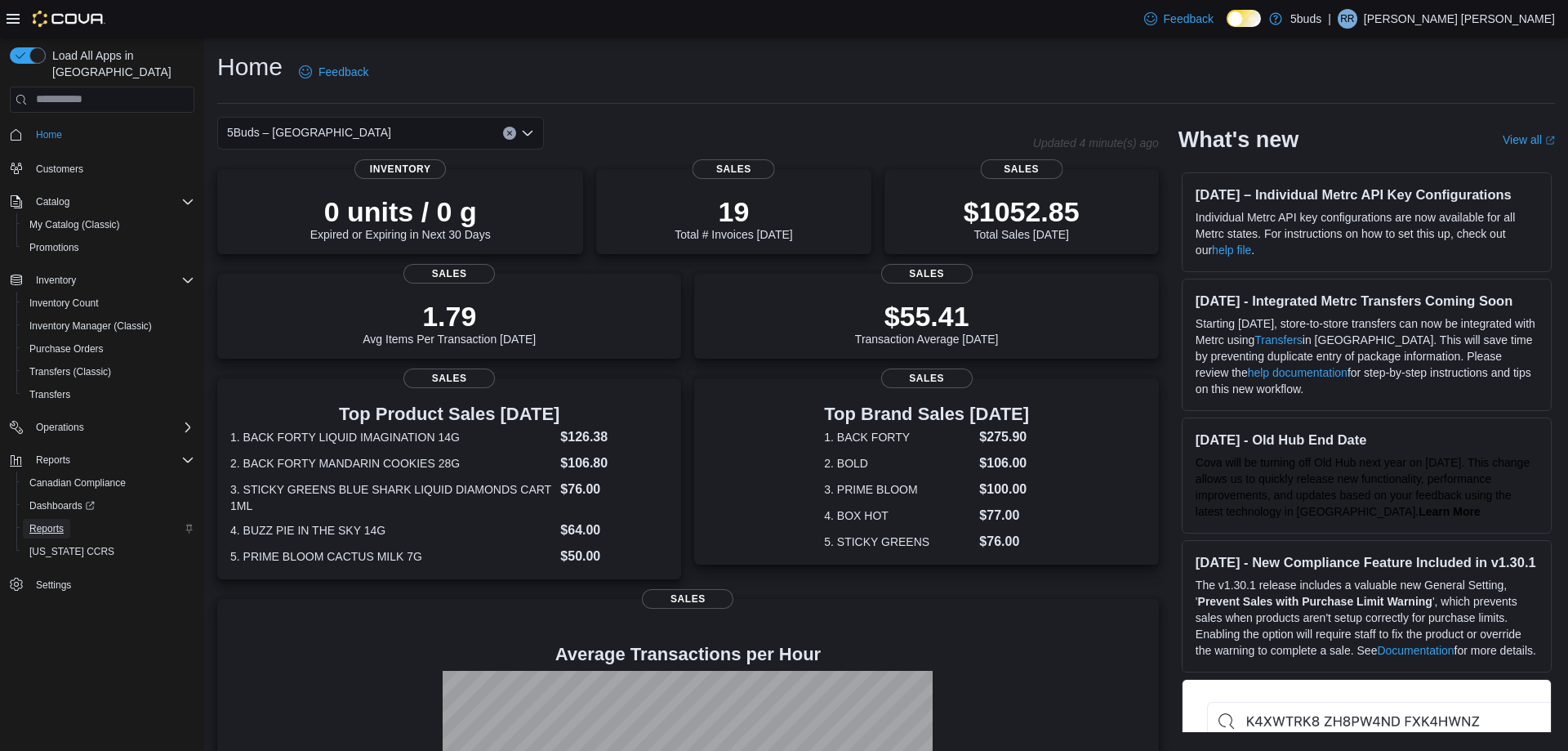
click at [40, 522] on span "Reports" at bounding box center [46, 528] width 35 height 13
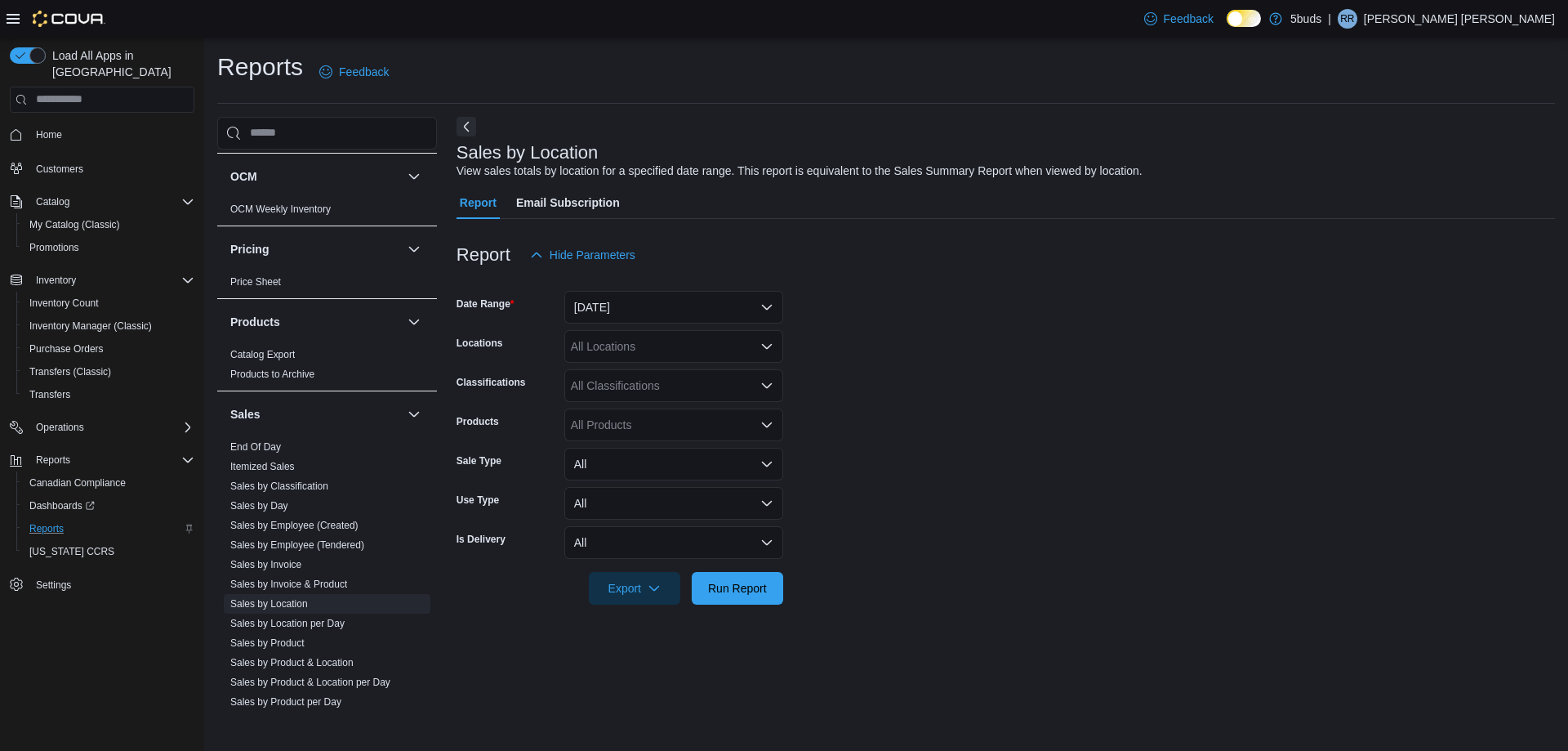
scroll to position [1143, 0]
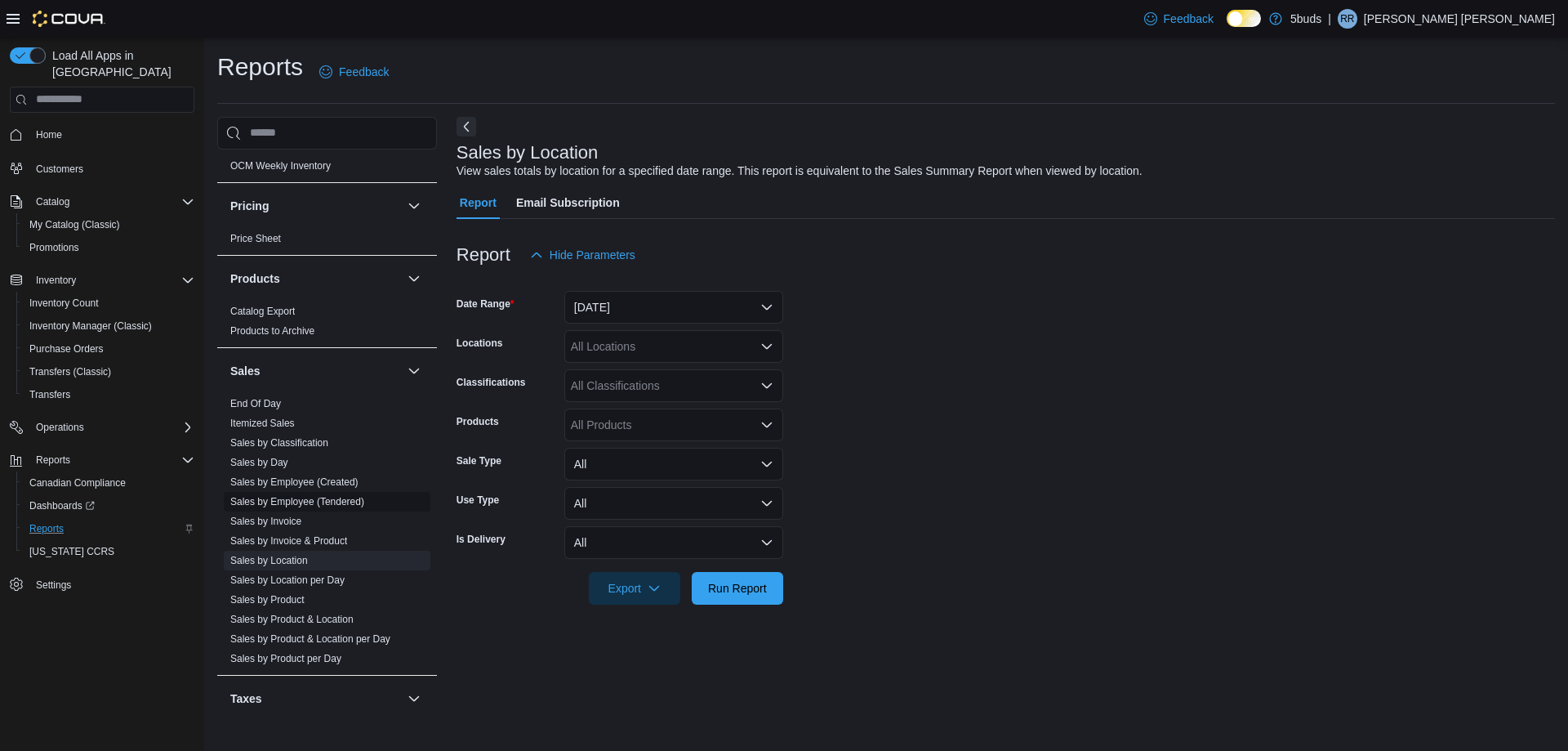
click at [290, 496] on link "Sales by Employee (Tendered)" at bounding box center [297, 501] width 134 height 12
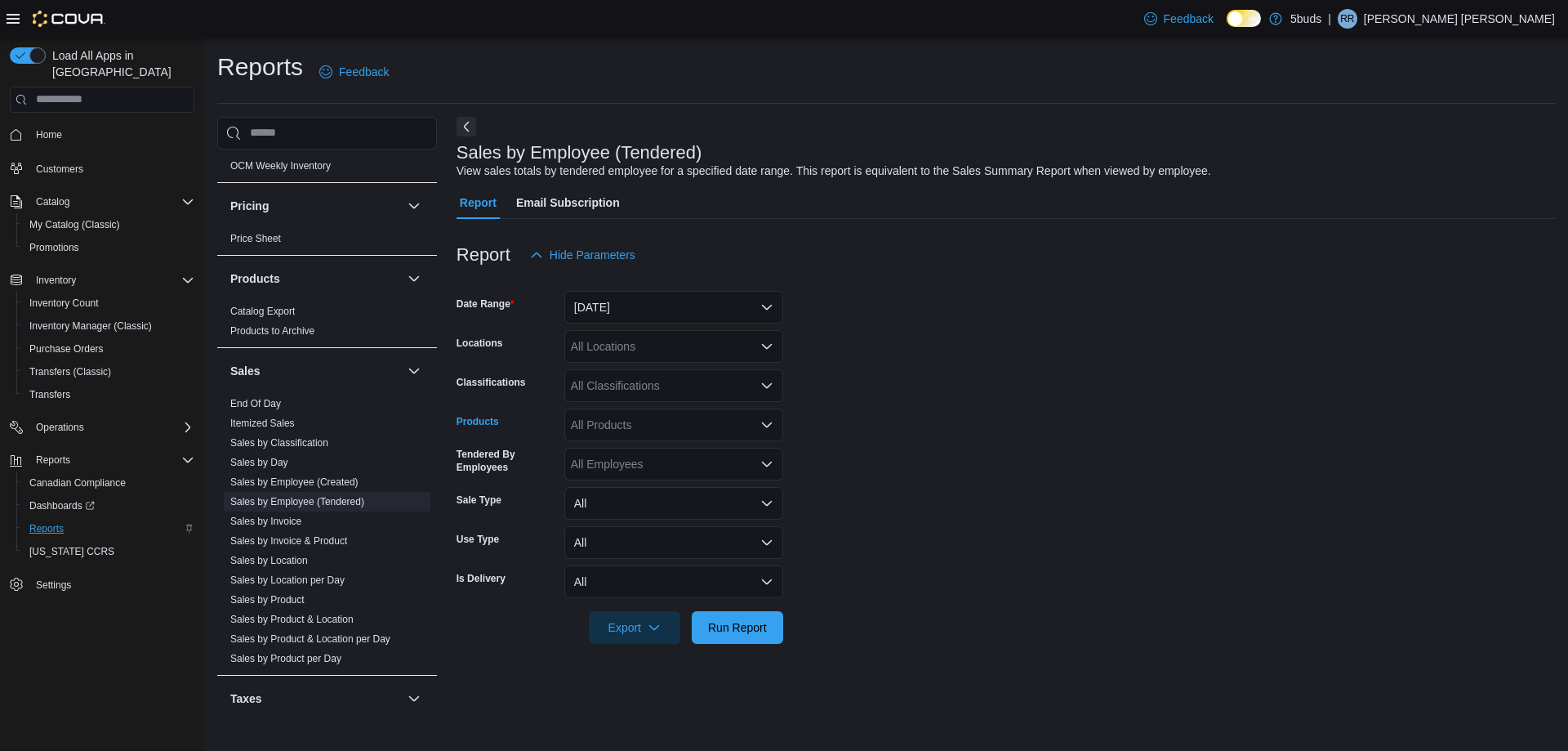
click at [764, 425] on icon "Open list of options" at bounding box center [767, 425] width 10 height 5
click at [830, 425] on form "**********" at bounding box center [1006, 457] width 1099 height 373
click at [640, 423] on div "**********" at bounding box center [673, 424] width 219 height 33
type input "*"
click at [767, 389] on icon "Open list of options" at bounding box center [767, 385] width 13 height 13
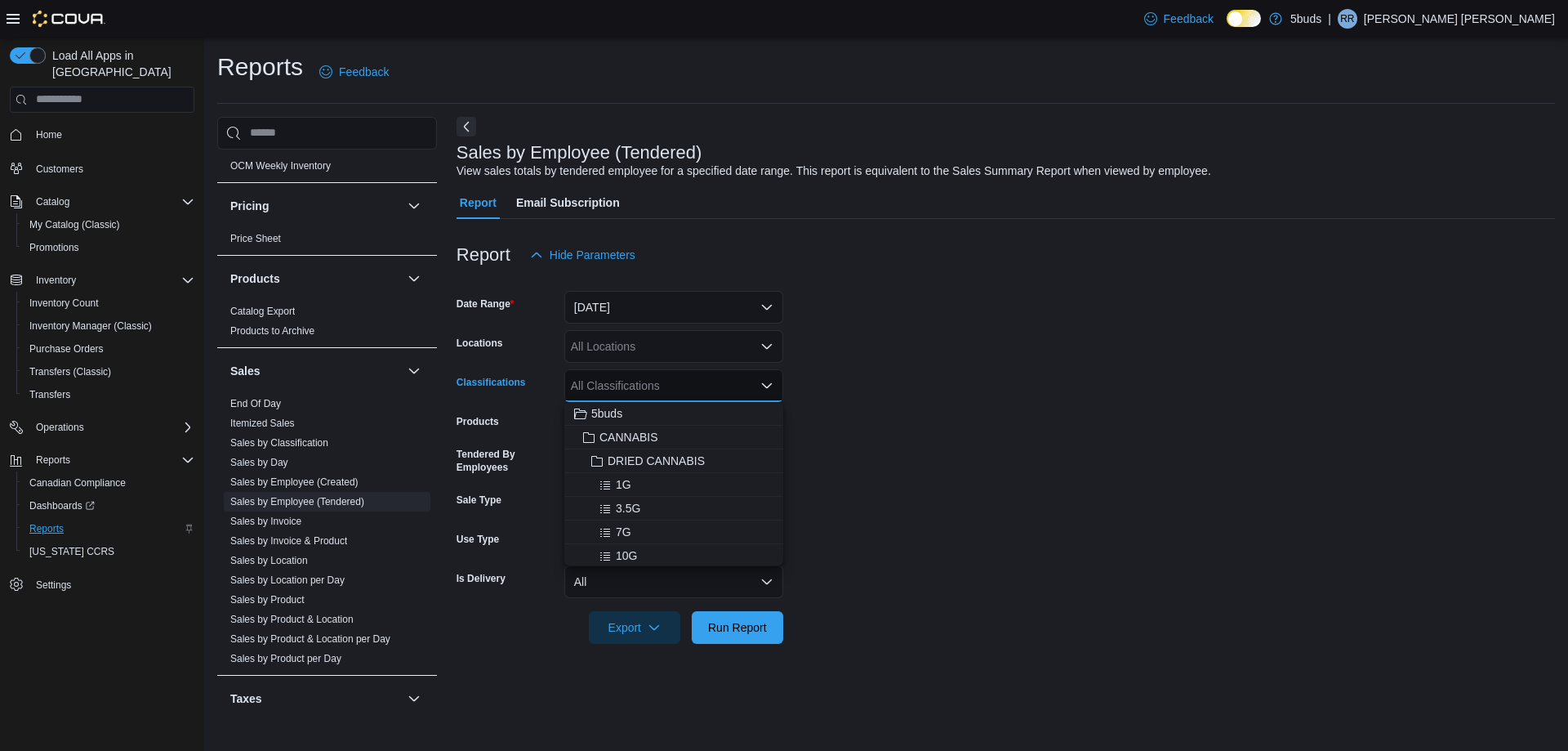
click at [836, 383] on form "Date Range [DATE] Locations All Locations Classifications All Classifications C…" at bounding box center [1006, 457] width 1099 height 373
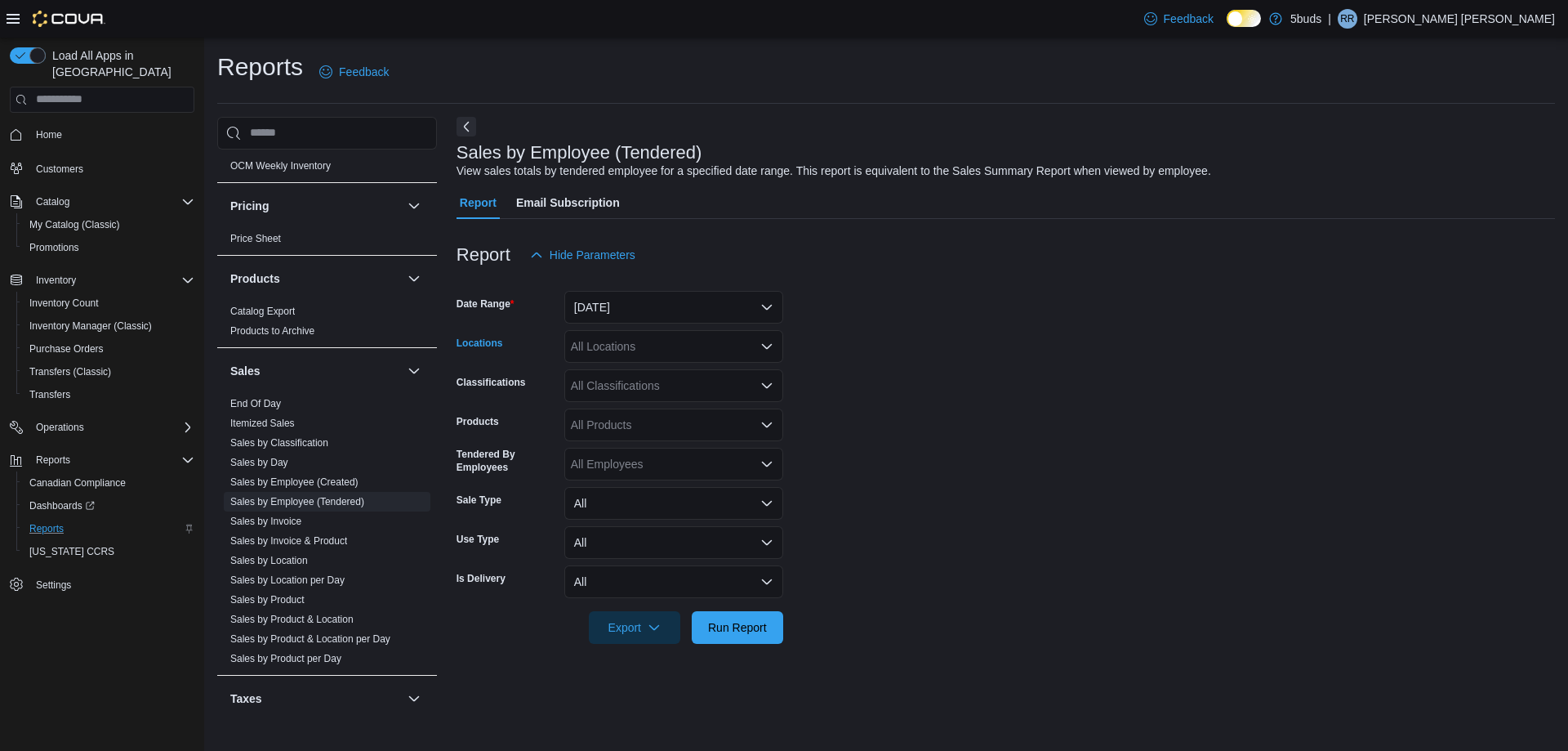
click at [763, 350] on icon "Open list of options" at bounding box center [767, 346] width 13 height 13
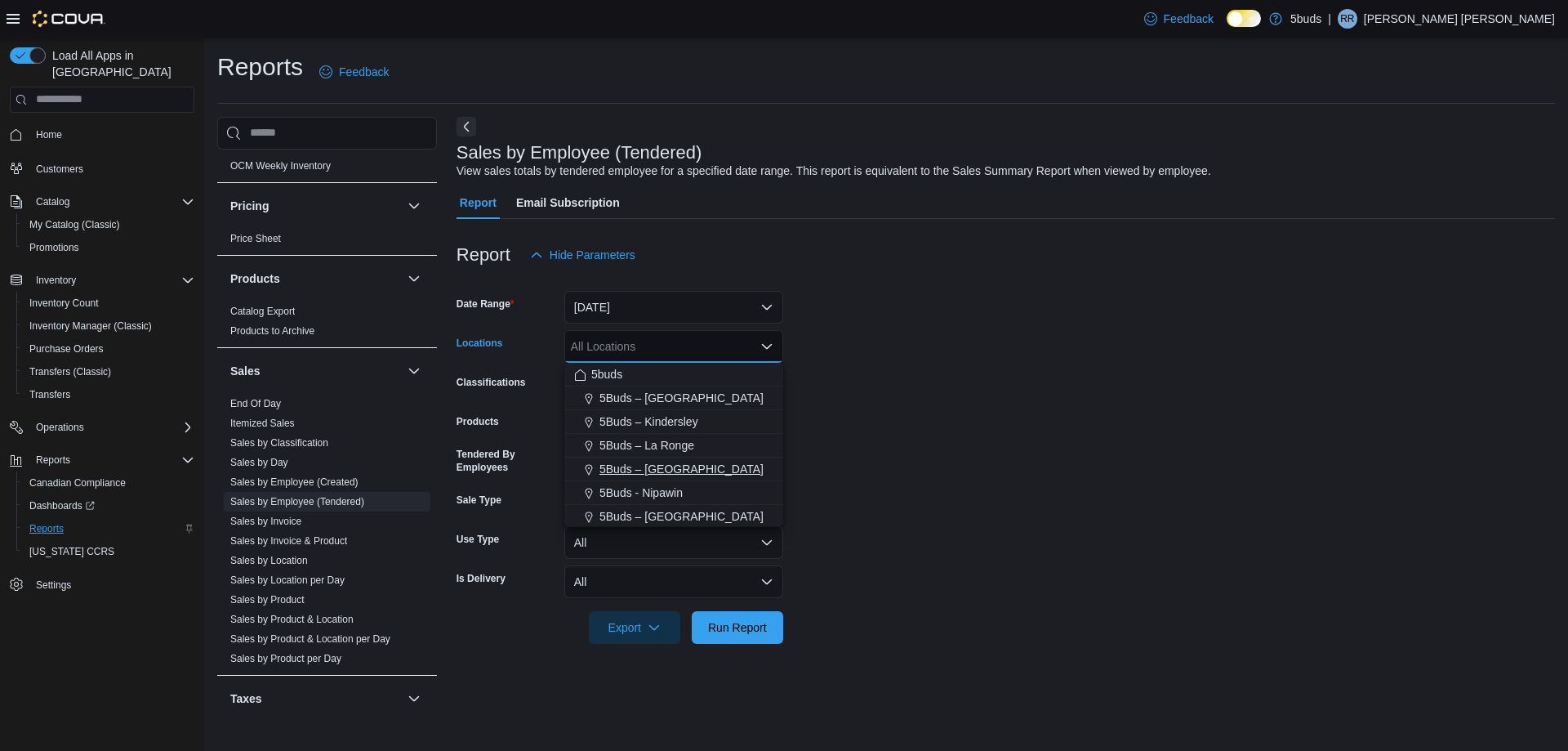
scroll to position [121, 0]
click at [721, 514] on div "5Buds – [GEOGRAPHIC_DATA]" at bounding box center [673, 514] width 199 height 16
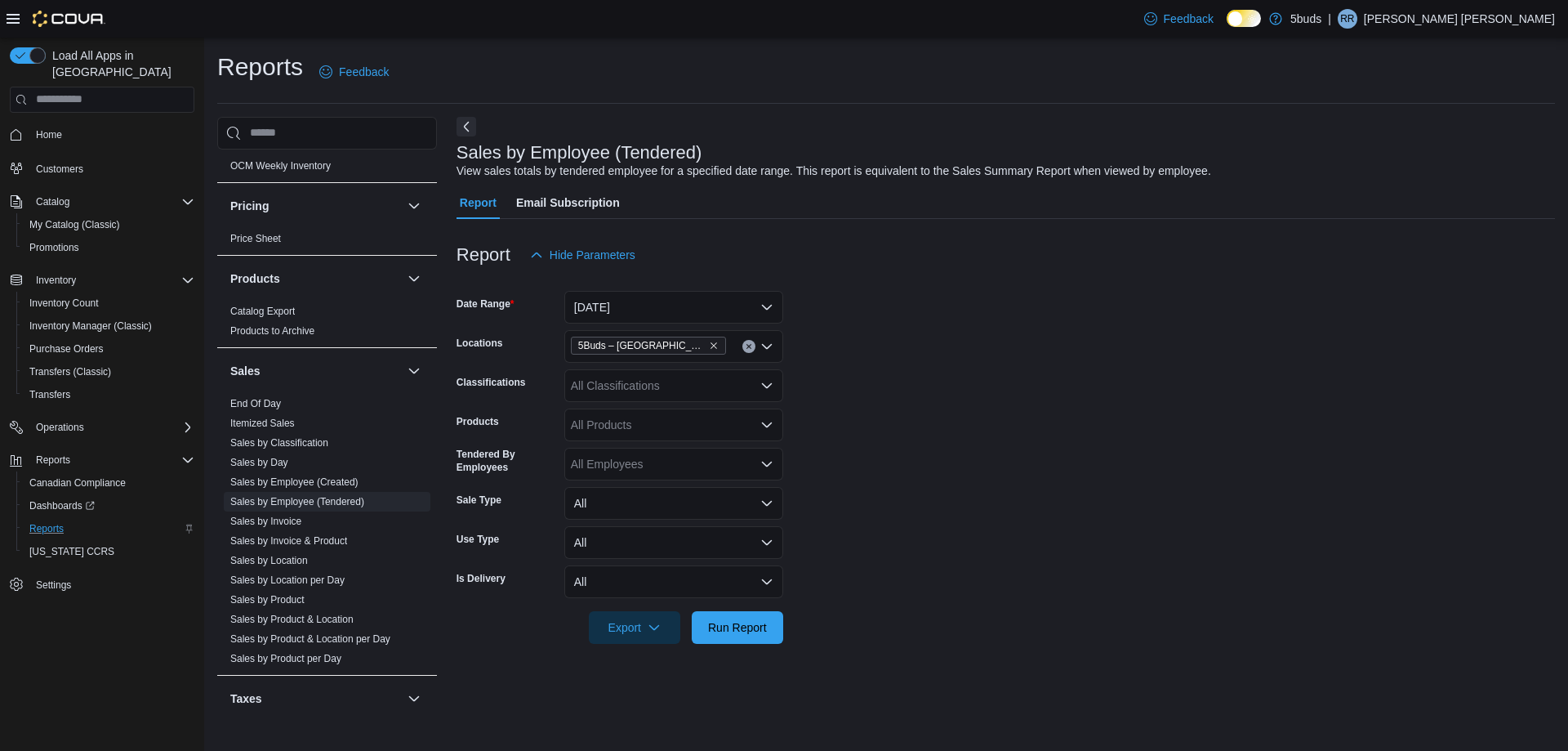
click at [836, 490] on form "Date Range [DATE] Locations 5Buds – [GEOGRAPHIC_DATA] Classifications All Class…" at bounding box center [1006, 457] width 1099 height 373
click at [766, 422] on icon "Open list of options" at bounding box center [767, 424] width 13 height 13
click at [890, 476] on form "**********" at bounding box center [1006, 457] width 1099 height 373
click at [772, 503] on button "All" at bounding box center [673, 503] width 219 height 33
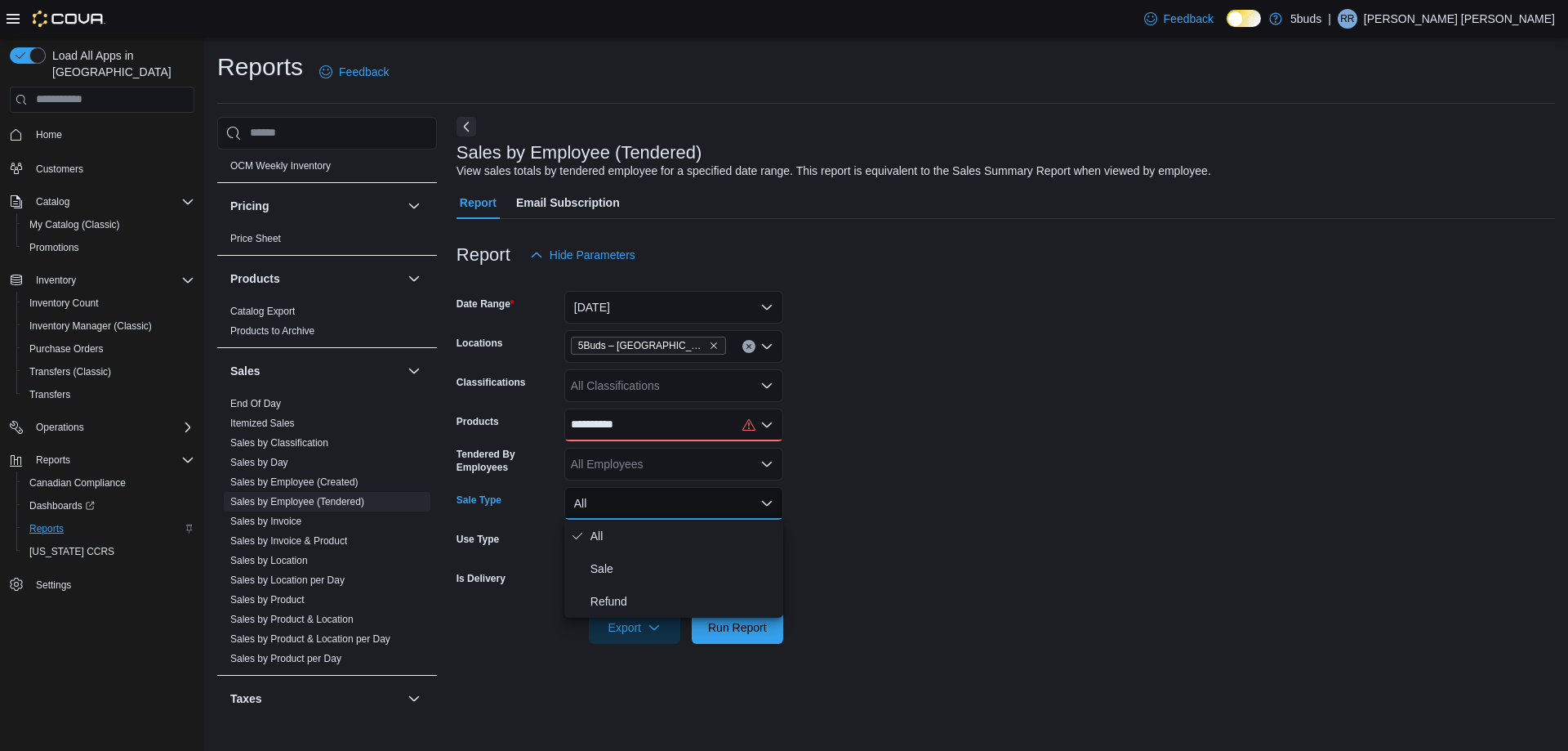
click at [772, 503] on button "All" at bounding box center [673, 503] width 219 height 33
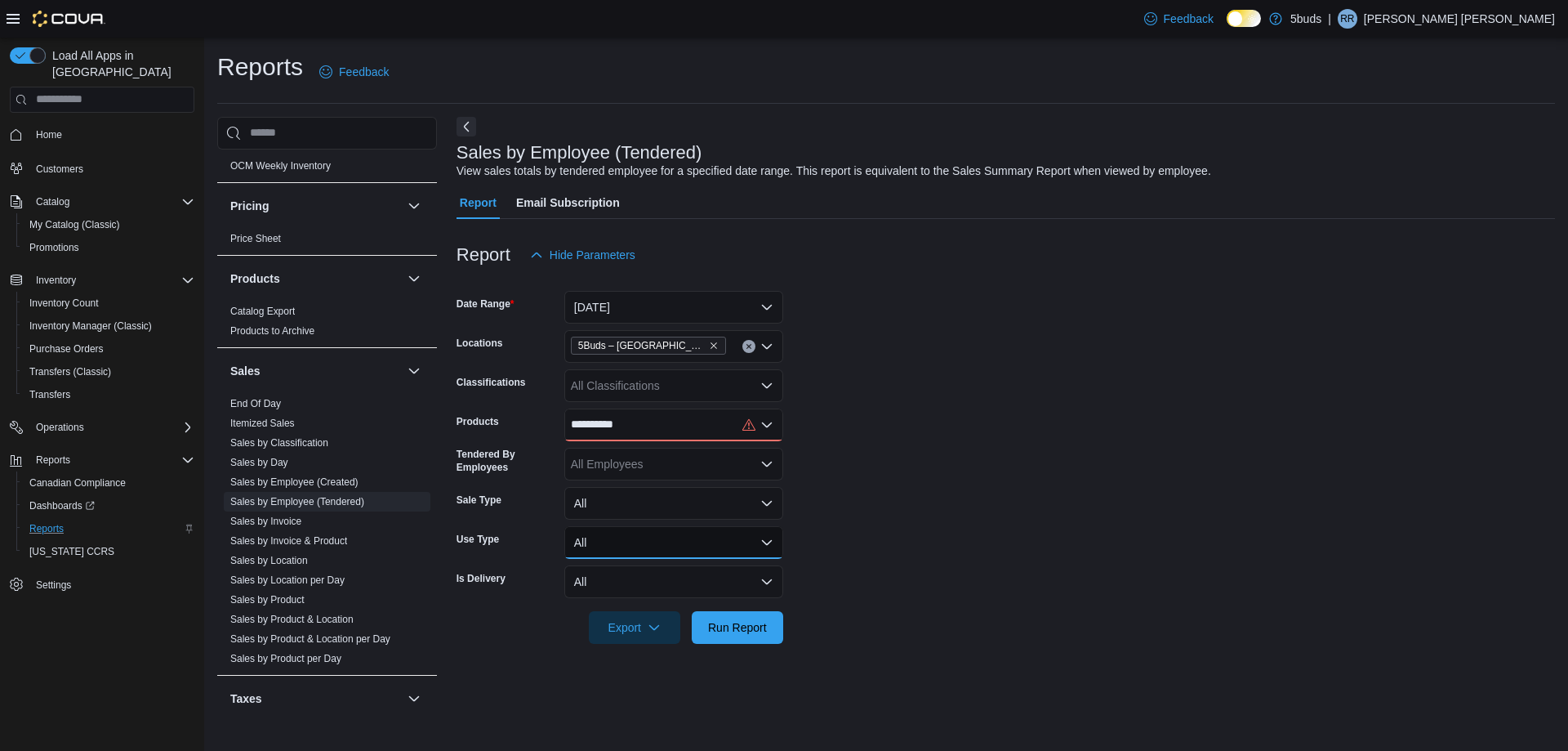
click at [772, 546] on button "All" at bounding box center [673, 542] width 219 height 33
click at [662, 428] on div "**********" at bounding box center [673, 424] width 219 height 33
type input "*"
click at [767, 383] on icon "Open list of options" at bounding box center [767, 385] width 13 height 13
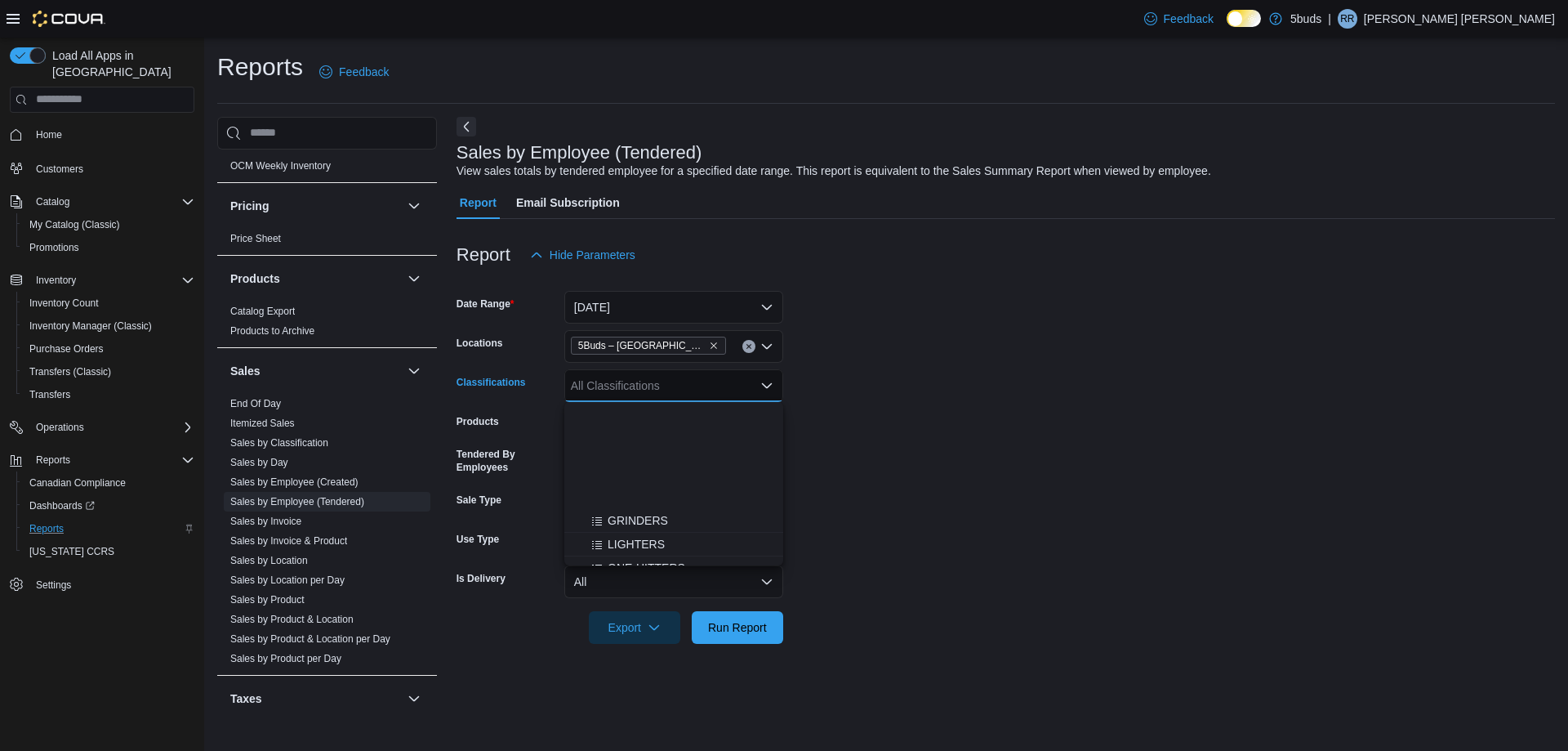
scroll to position [1045, 0]
click at [892, 437] on form "Date Range [DATE] Locations 5Buds – [GEOGRAPHIC_DATA] Classifications All Class…" at bounding box center [1006, 457] width 1099 height 373
click at [276, 554] on link "Sales by Location" at bounding box center [269, 560] width 78 height 12
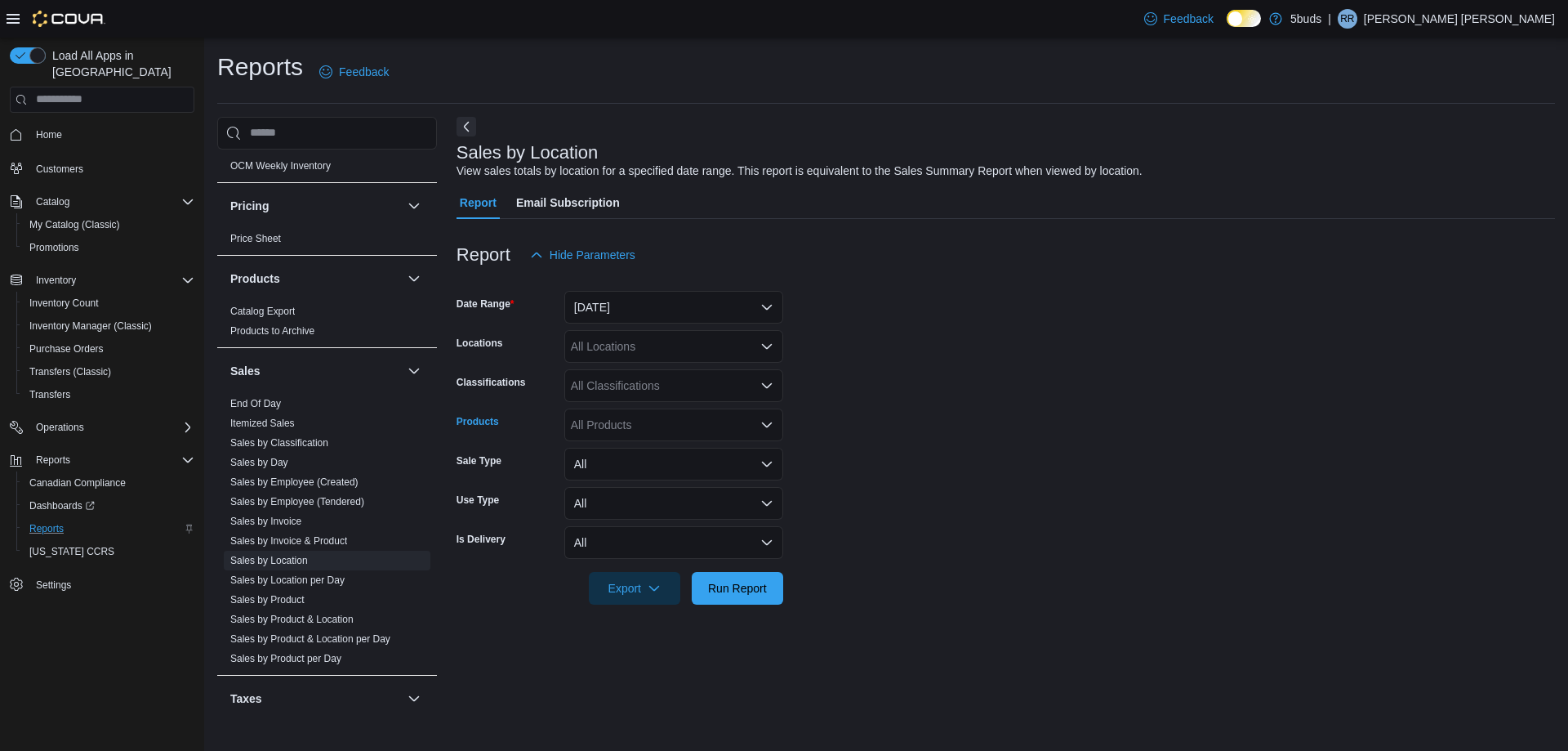
click at [764, 427] on icon "Open list of options" at bounding box center [767, 424] width 13 height 13
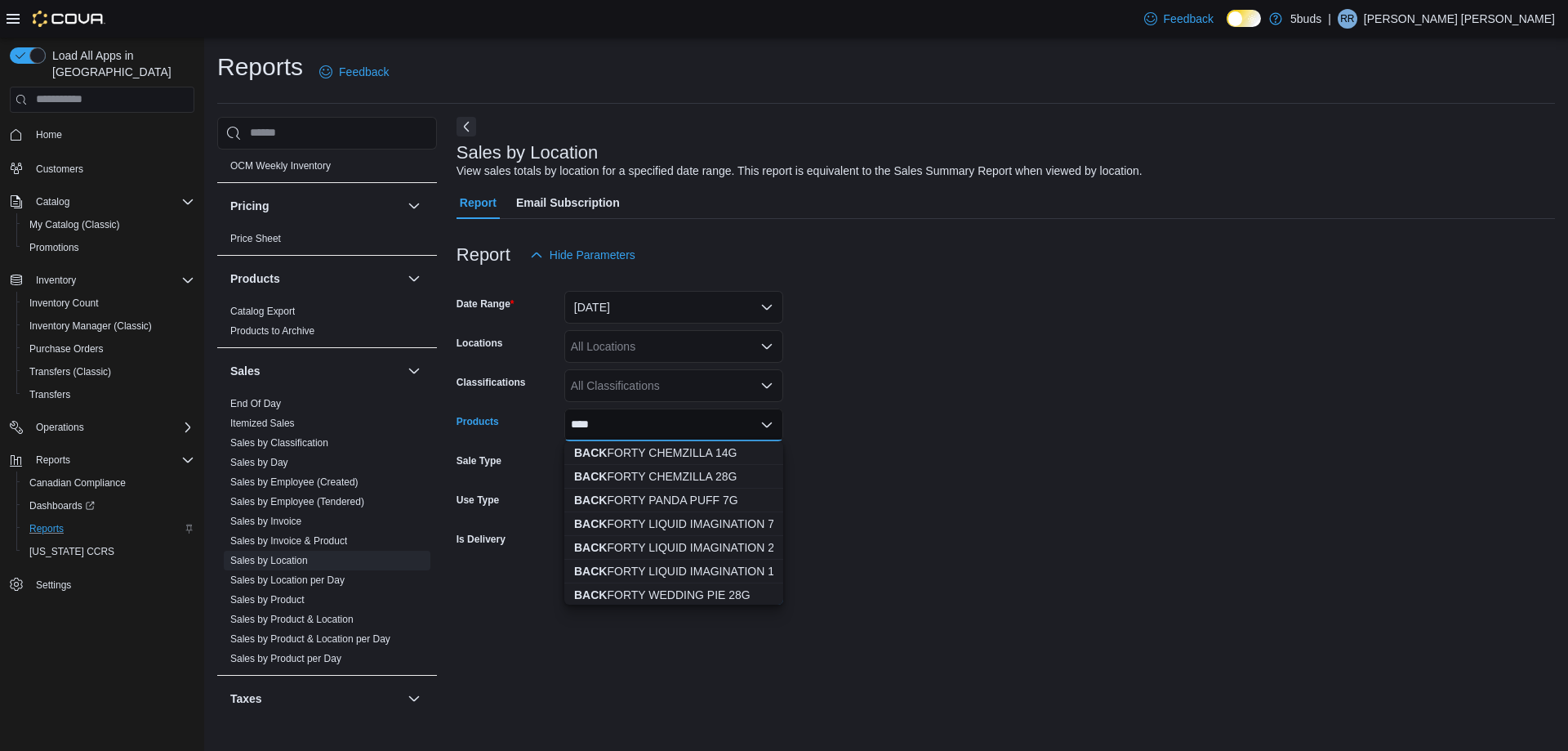
type input "****"
click at [836, 414] on form "Date Range [DATE] Locations All Locations Classifications All Classifications P…" at bounding box center [1006, 437] width 1099 height 333
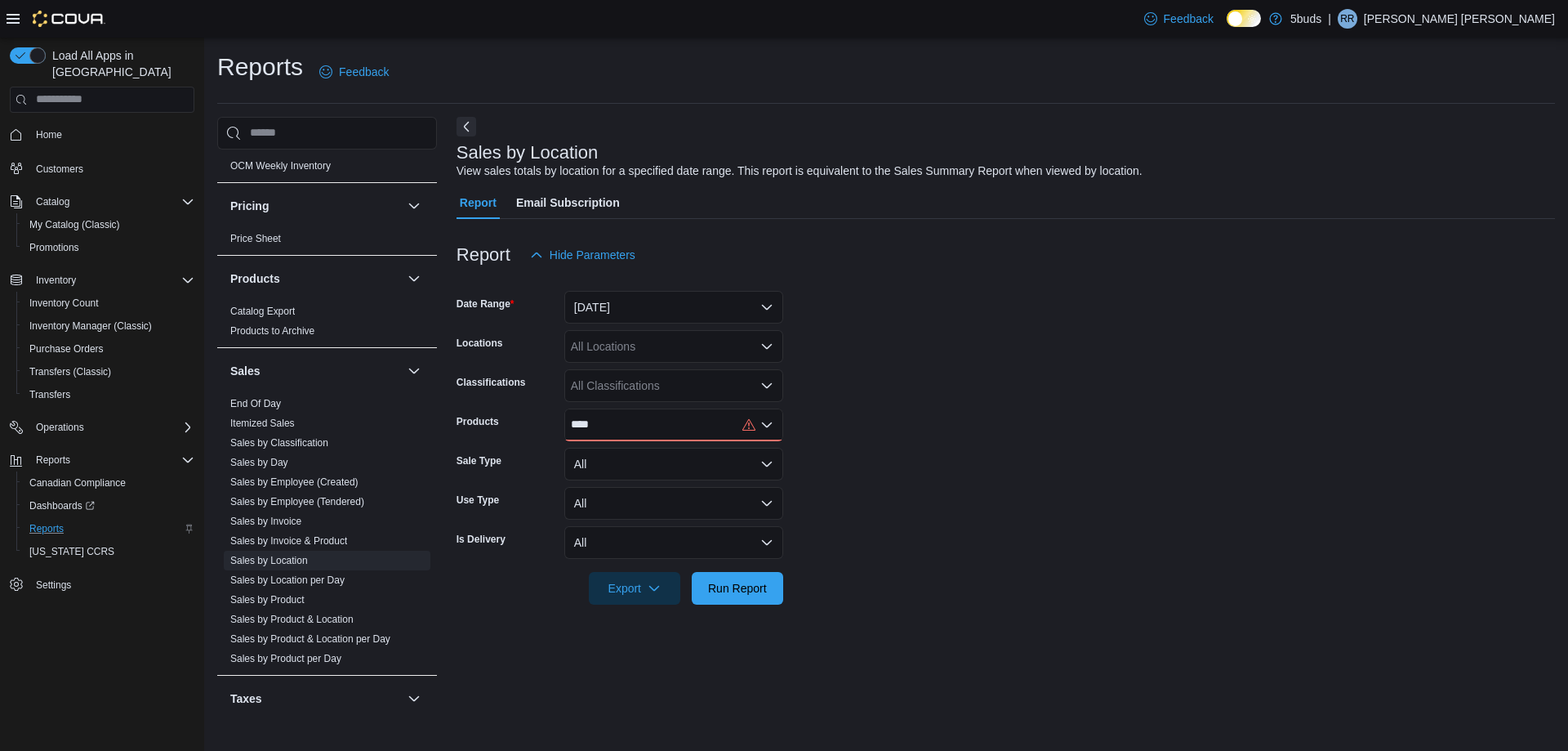
click at [769, 384] on icon "Open list of options" at bounding box center [767, 386] width 10 height 5
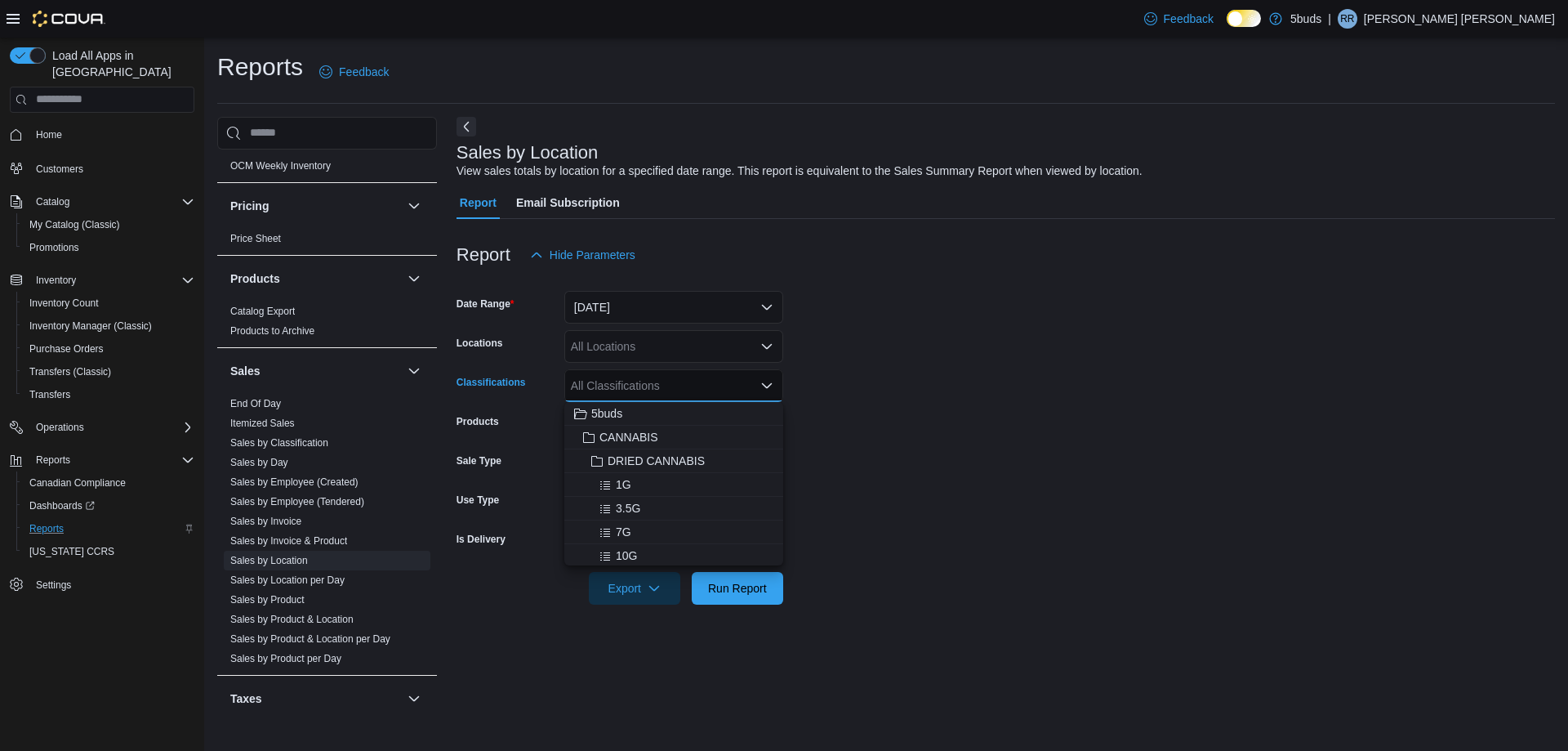
click at [769, 384] on icon "Close list of options" at bounding box center [767, 386] width 10 height 5
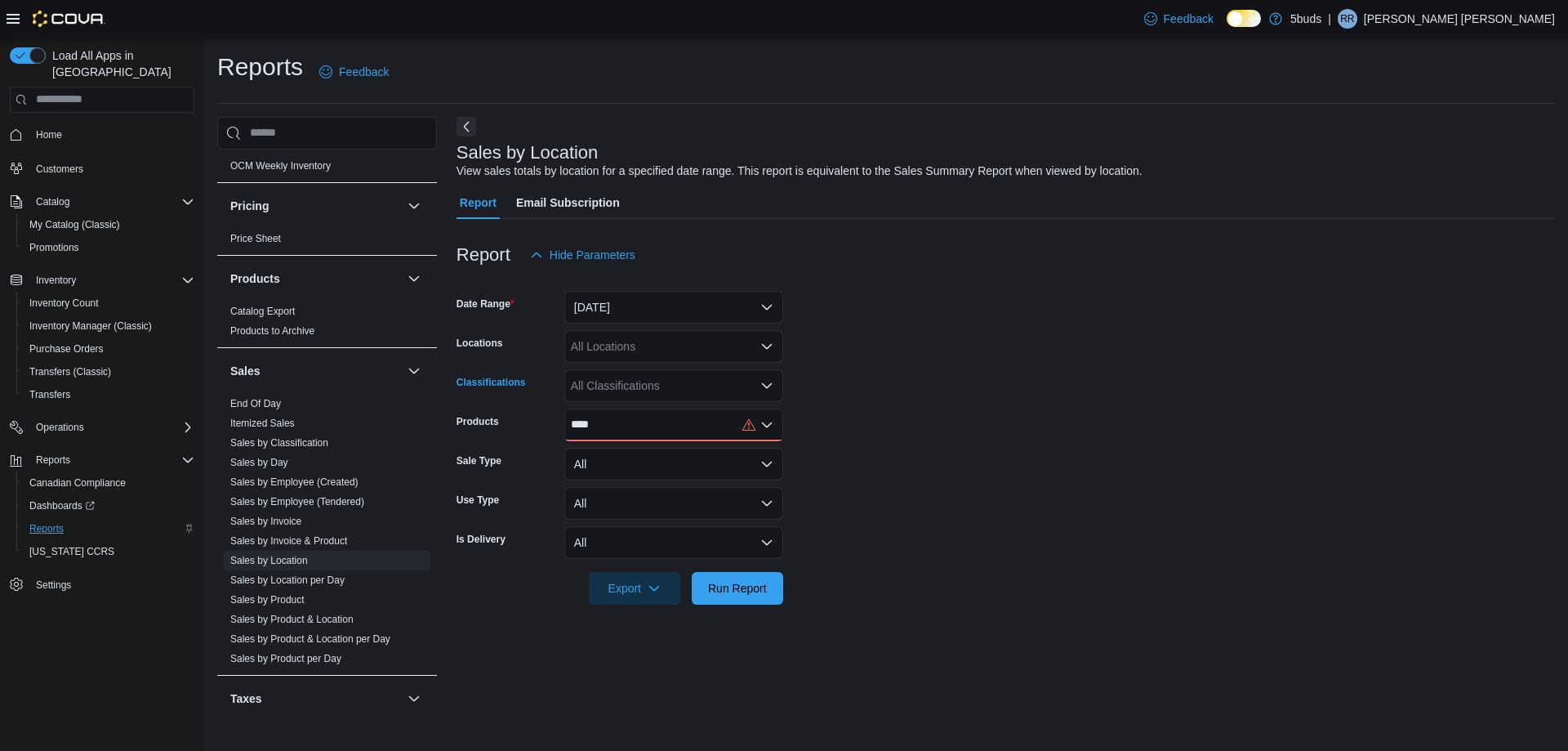
click at [865, 383] on form "Date Range [DATE] Locations All Locations Classifications All Classifications P…" at bounding box center [1006, 437] width 1099 height 333
click at [278, 554] on link "Sales by Location" at bounding box center [269, 560] width 78 height 12
click at [284, 594] on link "Sales by Product" at bounding box center [267, 600] width 74 height 12
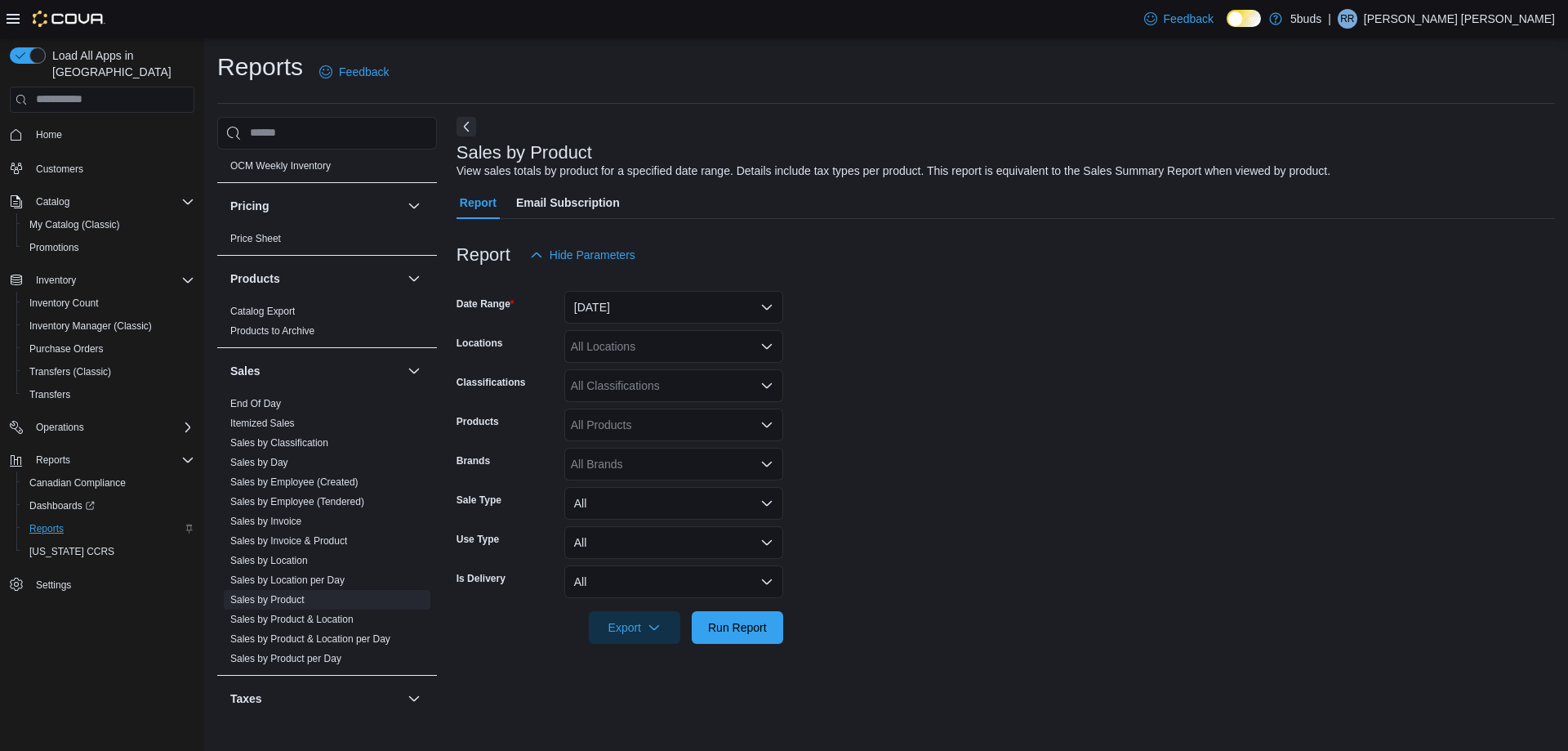
click at [766, 345] on icon "Open list of options" at bounding box center [767, 346] width 13 height 13
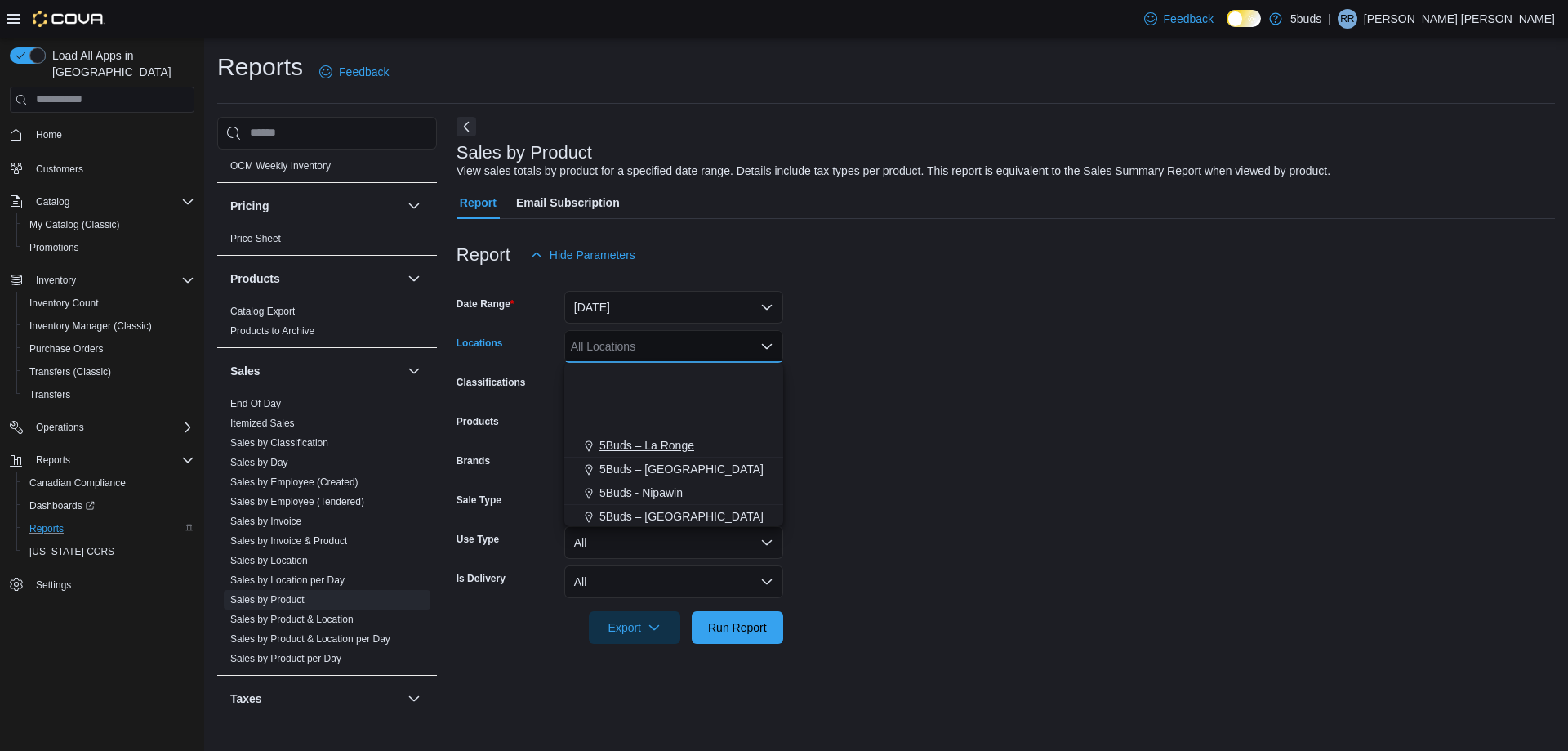
scroll to position [121, 0]
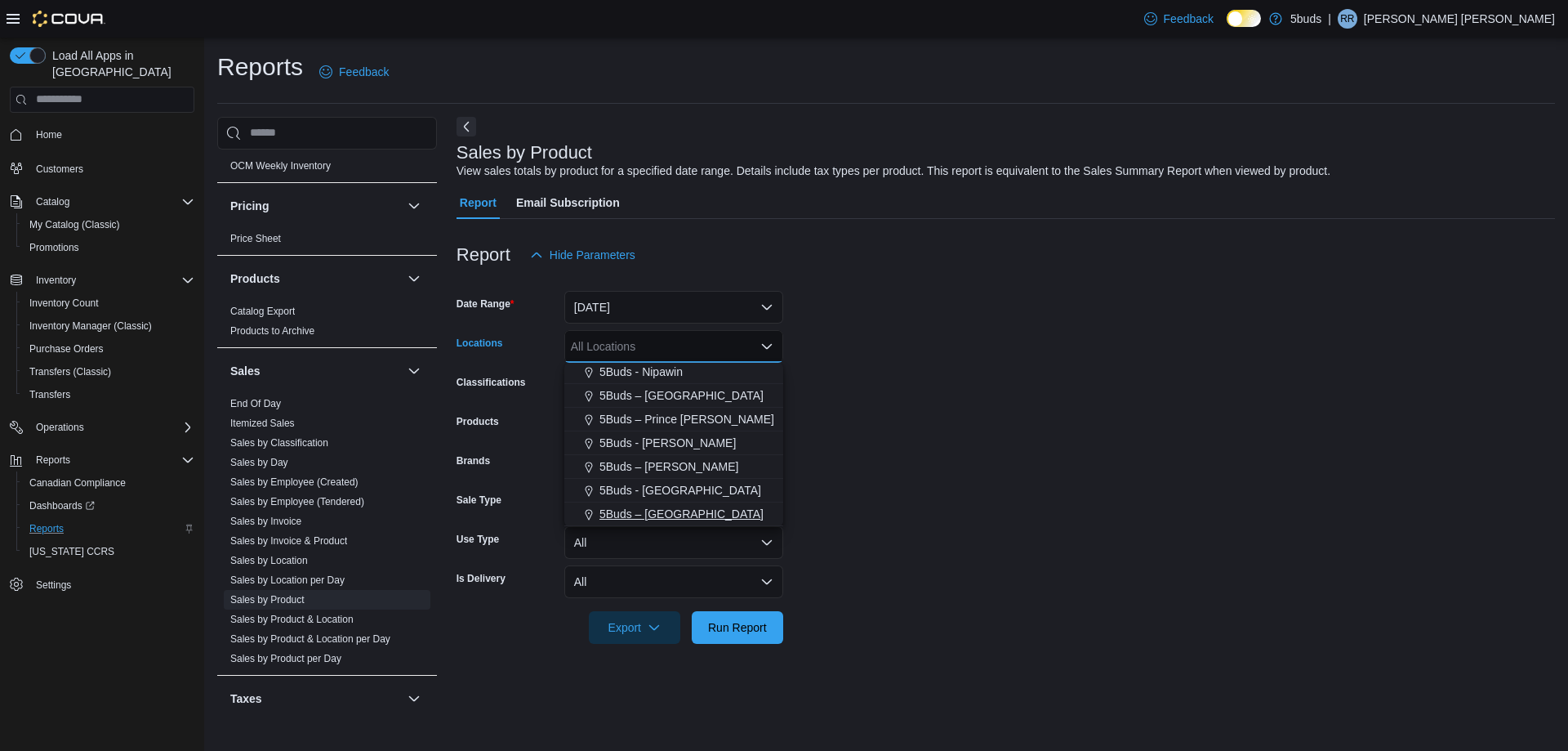
click at [687, 516] on div "5Buds – [GEOGRAPHIC_DATA]" at bounding box center [673, 514] width 199 height 16
click at [889, 569] on form "Date Range [DATE] Locations 5Buds – [GEOGRAPHIC_DATA] Combo box. Selected. 5Bud…" at bounding box center [1006, 457] width 1099 height 373
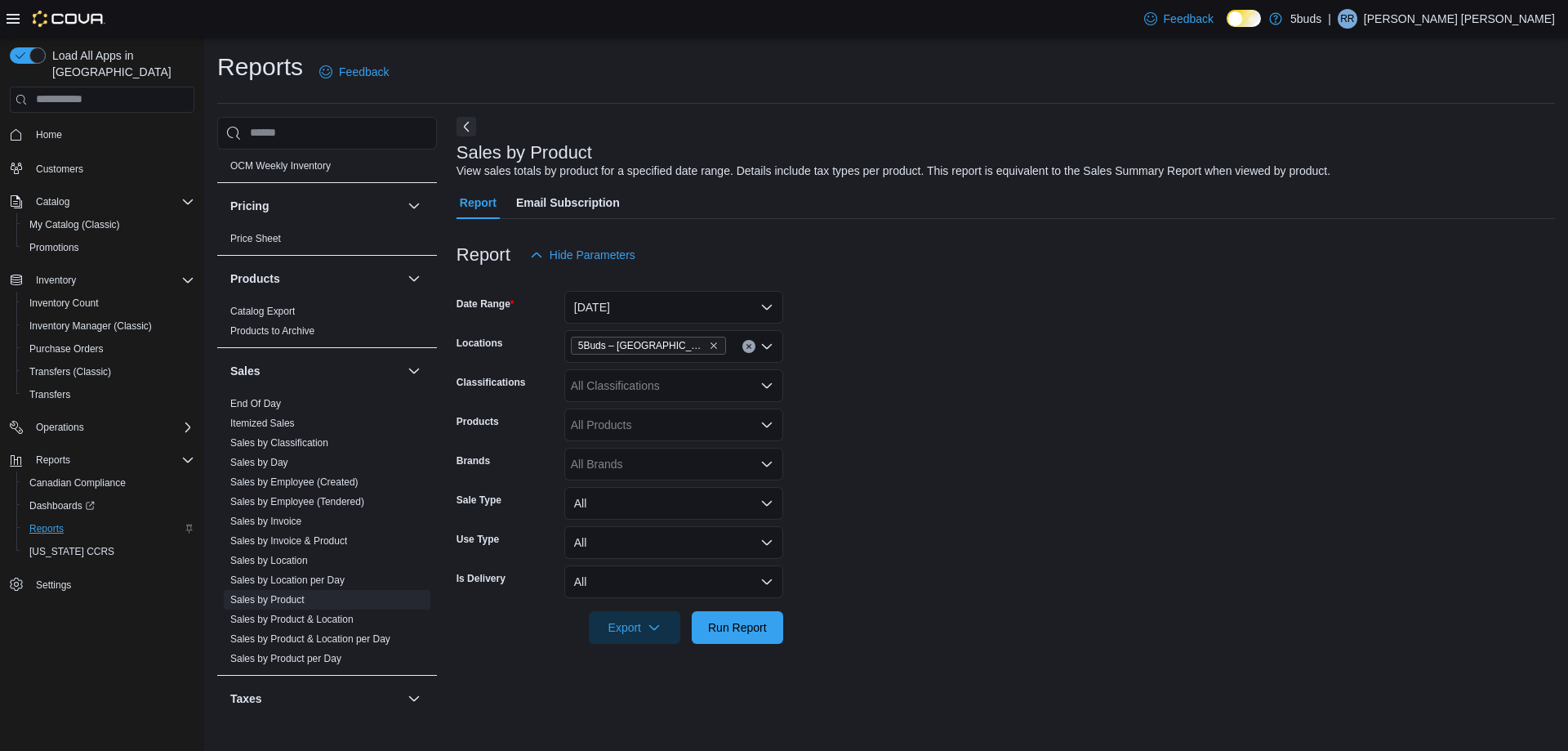
click at [772, 461] on icon "Open list of options" at bounding box center [767, 464] width 10 height 5
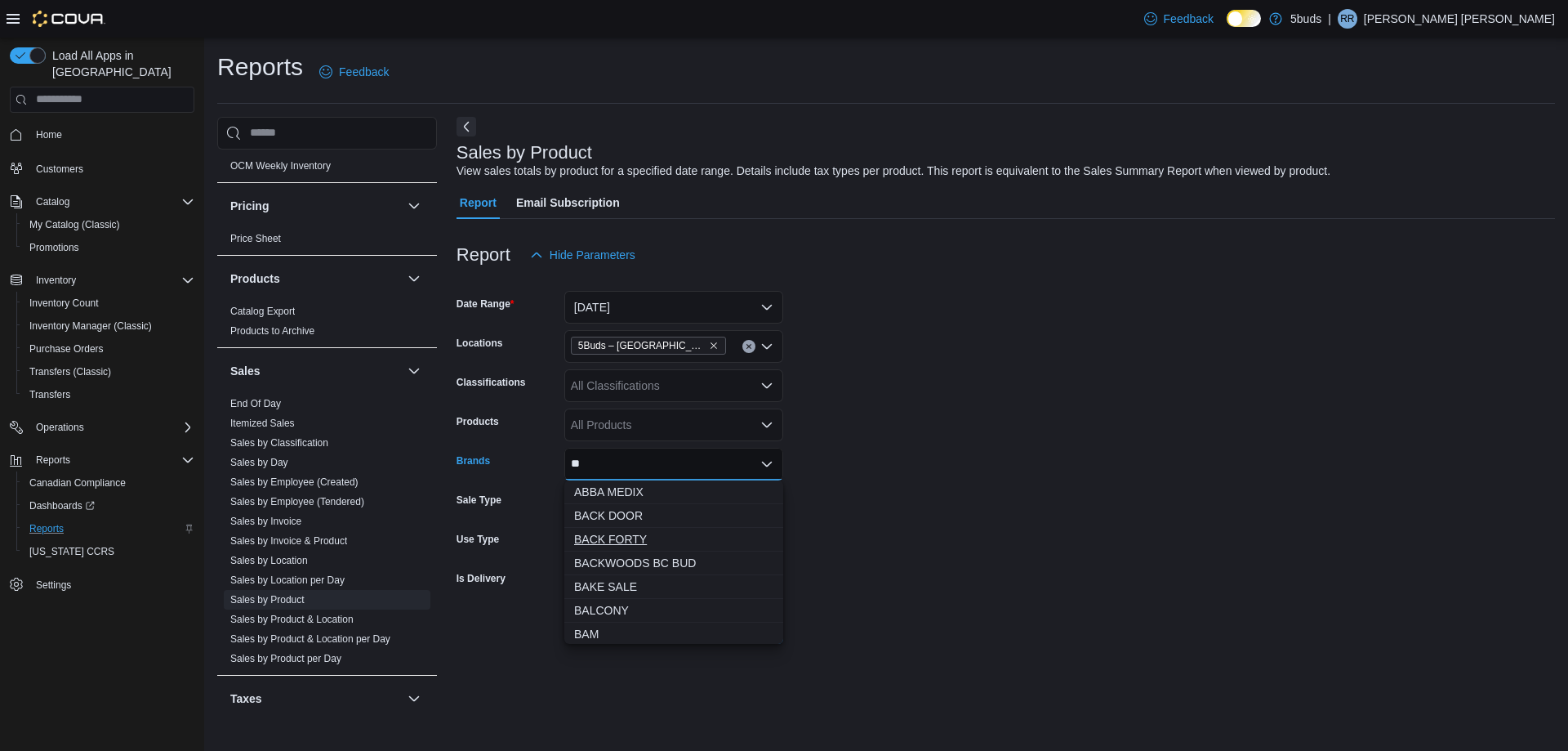
type input "**"
click at [639, 535] on span "BACK FORTY" at bounding box center [673, 539] width 199 height 16
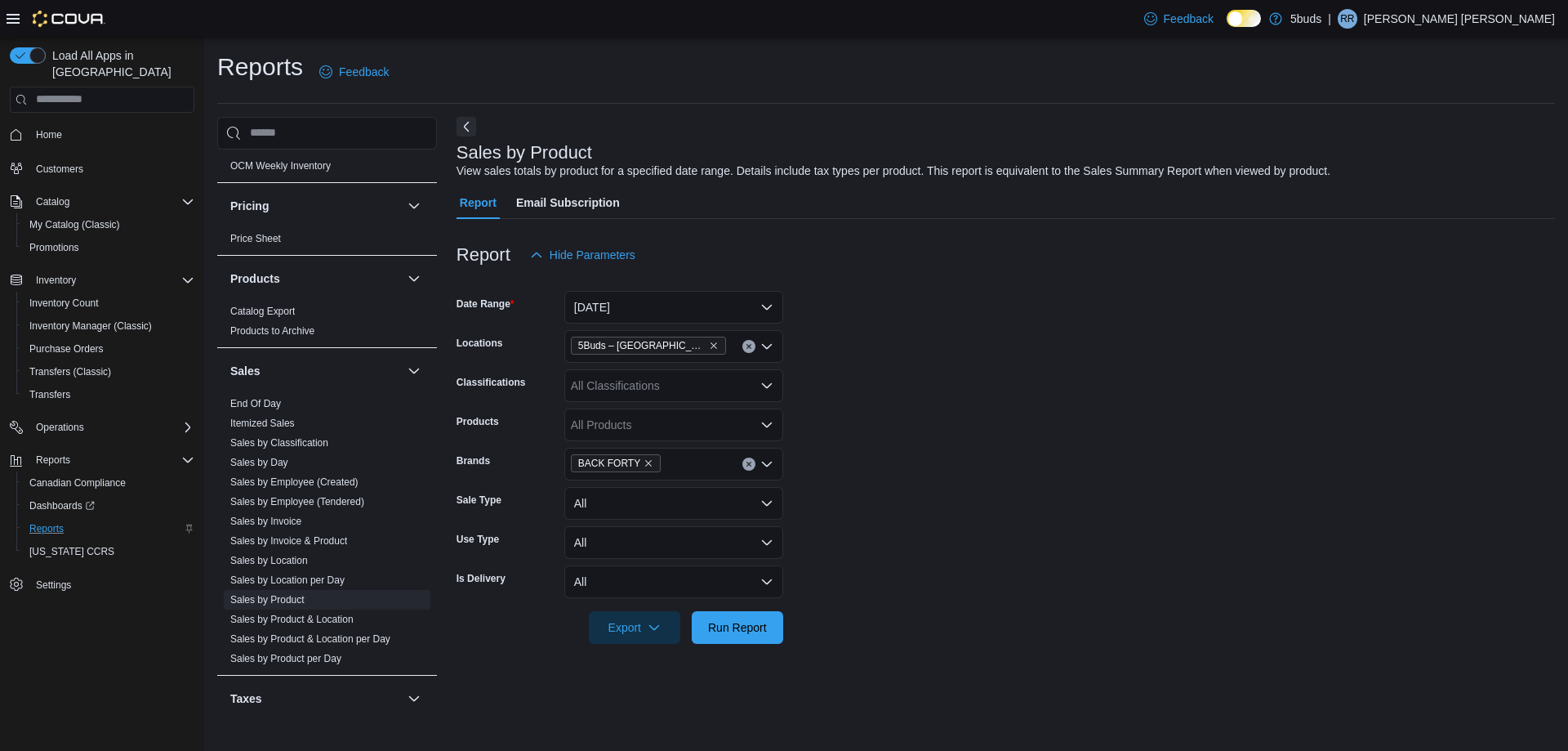
click at [847, 551] on form "Date Range [DATE] Locations 5Buds – [GEOGRAPHIC_DATA] Classifications All Class…" at bounding box center [1006, 457] width 1099 height 373
click at [734, 621] on span "Run Report" at bounding box center [738, 626] width 58 height 16
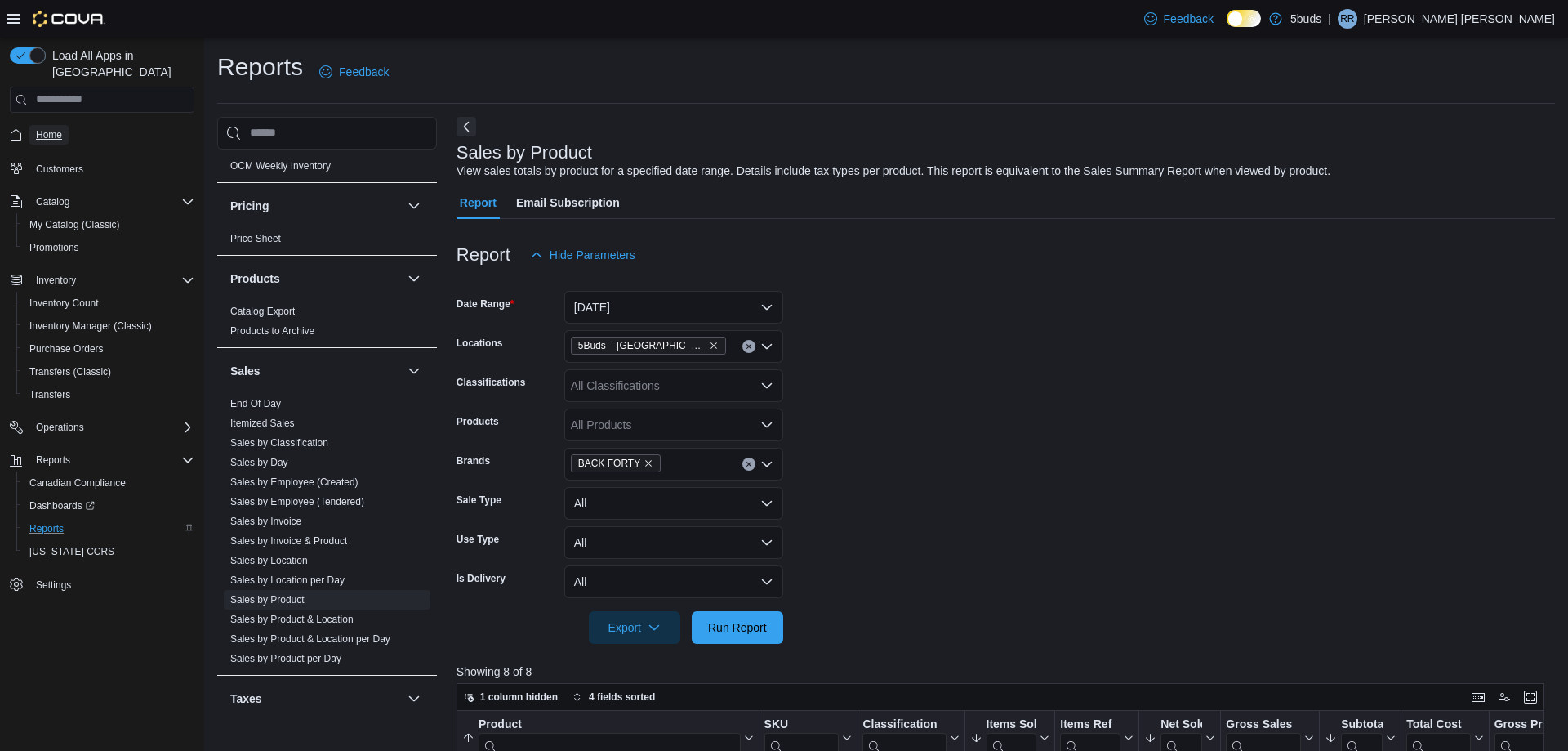
click at [50, 128] on span "Home" at bounding box center [50, 135] width 27 height 13
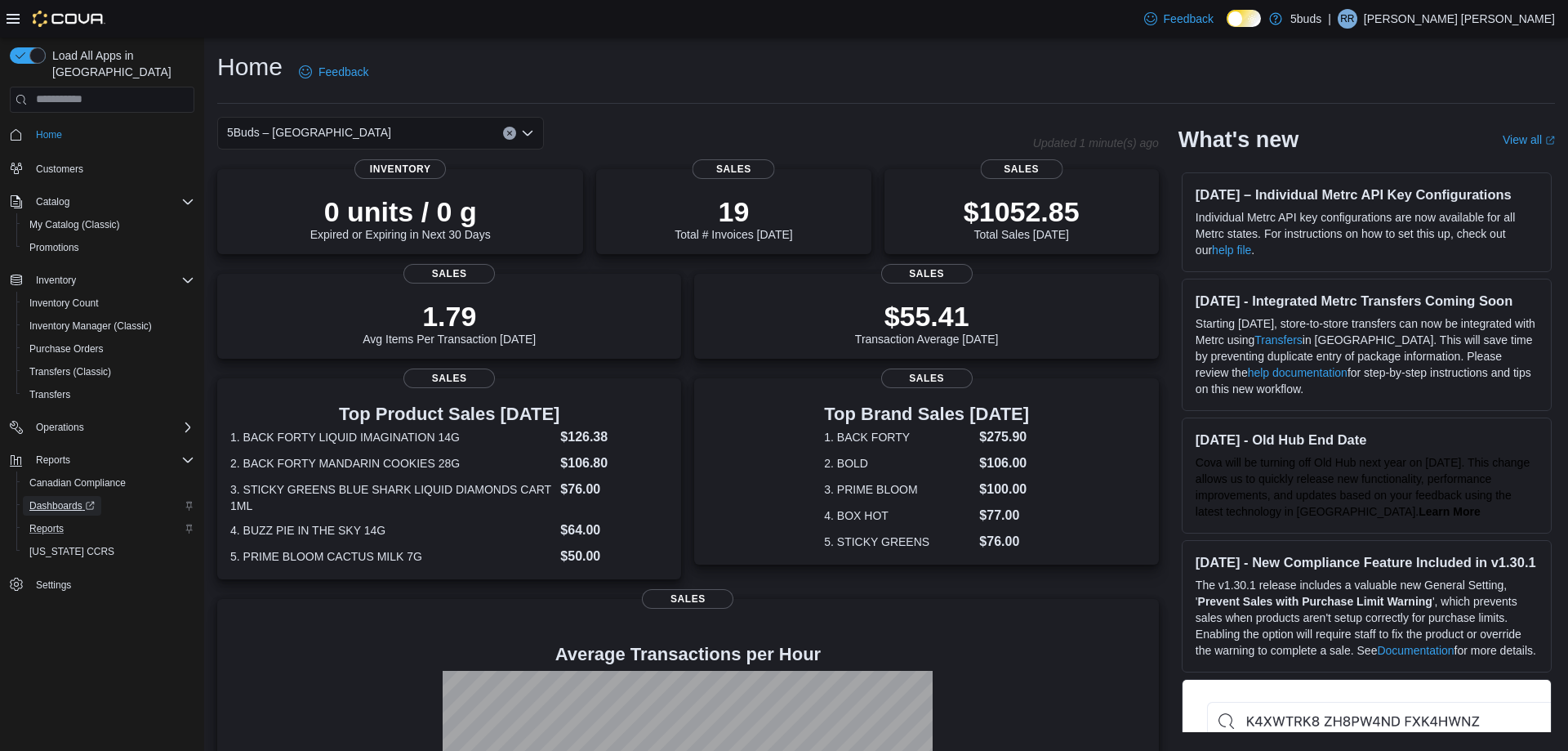
click at [53, 499] on span "Dashboards" at bounding box center [62, 506] width 66 height 13
